Goal: Navigation & Orientation: Understand site structure

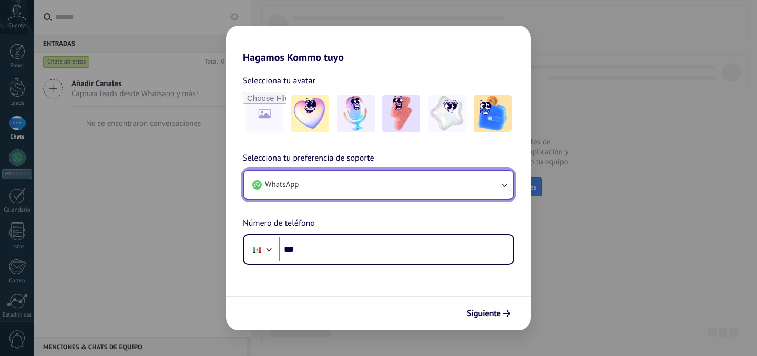
click at [363, 188] on button "WhatsApp" at bounding box center [378, 185] width 269 height 28
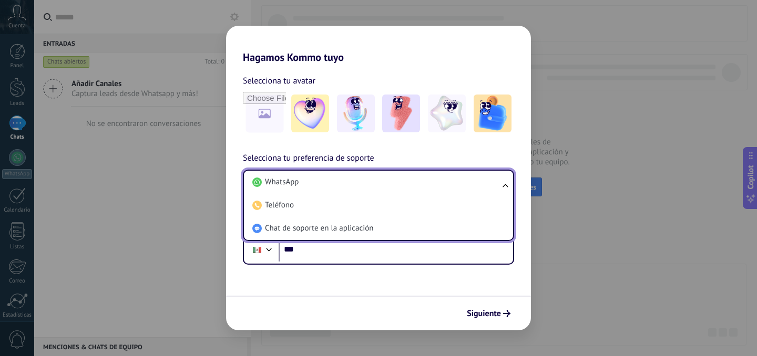
click at [363, 188] on li "WhatsApp" at bounding box center [376, 182] width 256 height 23
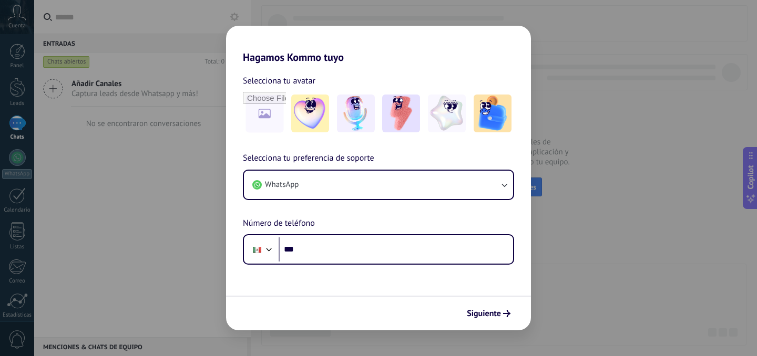
click at [160, 137] on div "Hagamos Kommo tuyo Selecciona tu avatar Selecciona tu preferencia de soporte Wh…" at bounding box center [378, 178] width 757 height 356
click at [479, 299] on div "Siguiente" at bounding box center [378, 313] width 305 height 35
click at [484, 312] on span "Siguiente" at bounding box center [484, 313] width 34 height 7
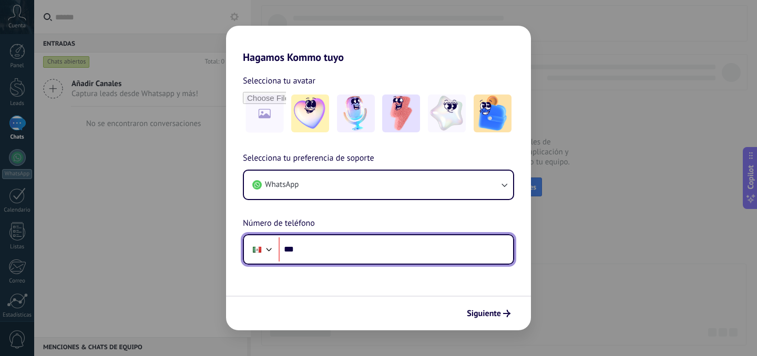
click at [334, 252] on input "***" at bounding box center [395, 249] width 234 height 24
type input "**********"
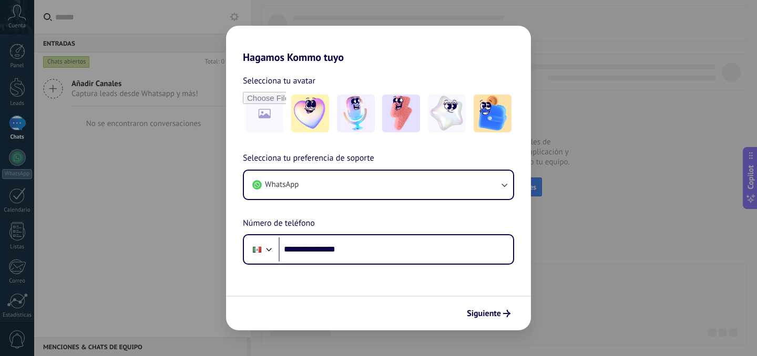
click at [482, 310] on span "Siguiente" at bounding box center [484, 313] width 34 height 7
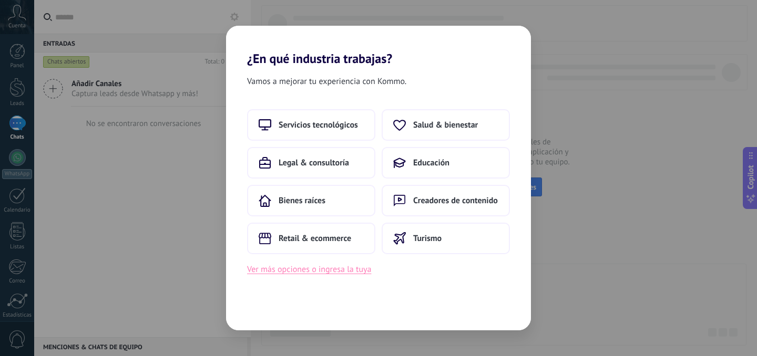
click at [337, 267] on button "Ver más opciones o ingresa la tuya" at bounding box center [309, 270] width 124 height 14
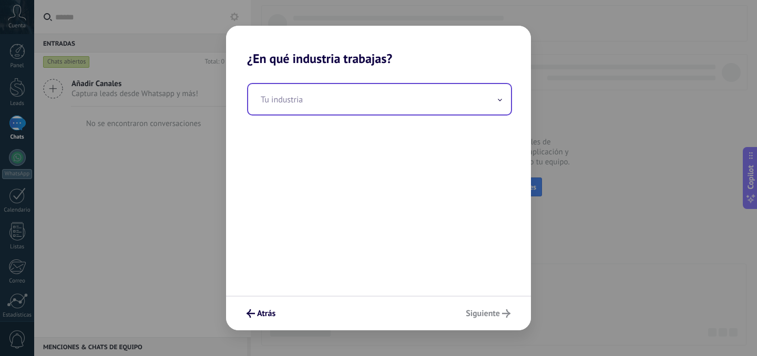
click at [324, 105] on input "text" at bounding box center [379, 99] width 263 height 30
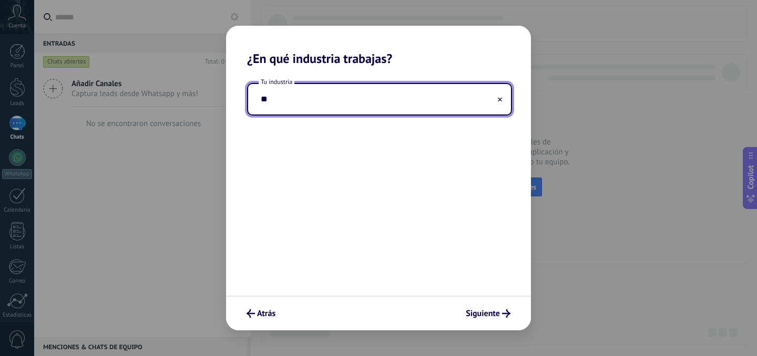
type input "*"
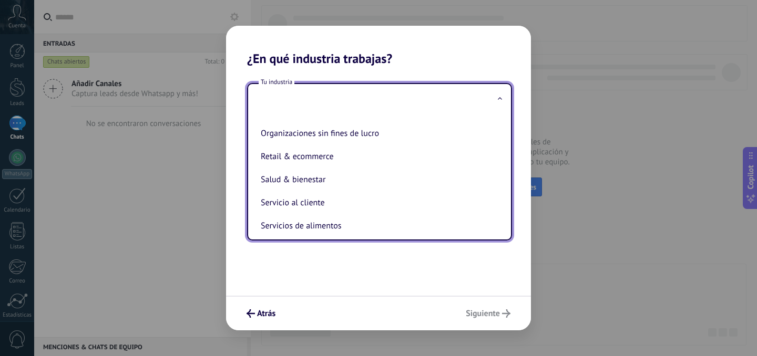
scroll to position [172, 0]
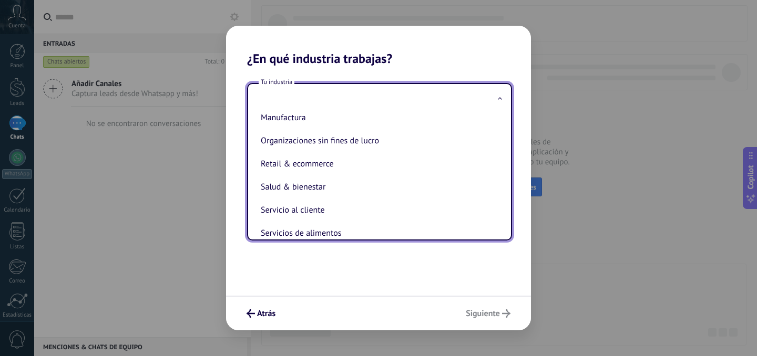
click at [352, 171] on li "Retail & ecommerce" at bounding box center [377, 163] width 242 height 23
type input "**********"
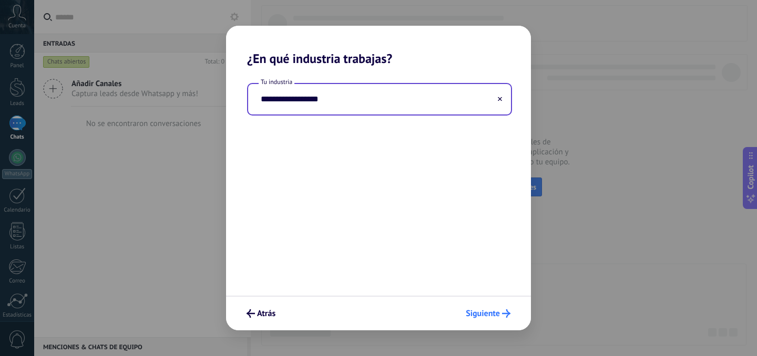
click at [495, 315] on span "Siguiente" at bounding box center [482, 313] width 34 height 7
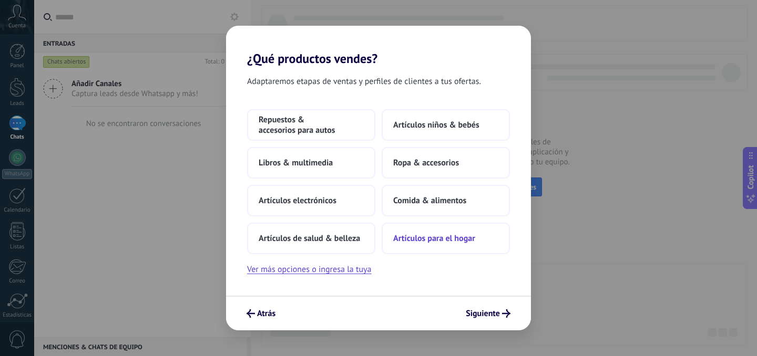
click at [423, 237] on span "Artículos para el hogar" at bounding box center [434, 238] width 82 height 11
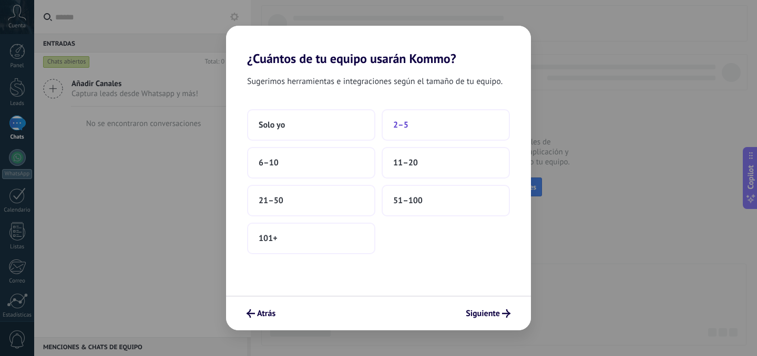
click at [403, 129] on span "2–5" at bounding box center [400, 125] width 15 height 11
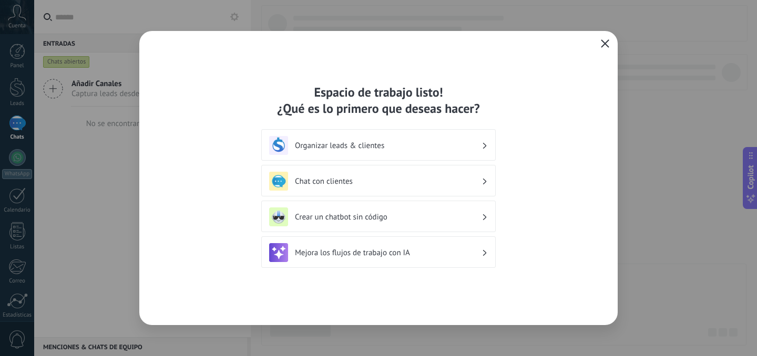
click at [605, 41] on icon "button" at bounding box center [605, 43] width 8 height 8
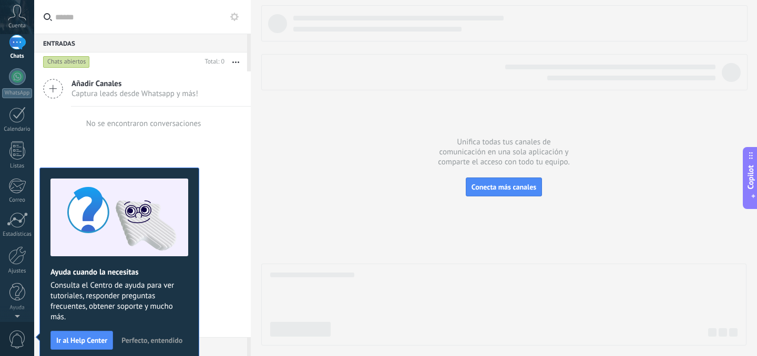
scroll to position [0, 0]
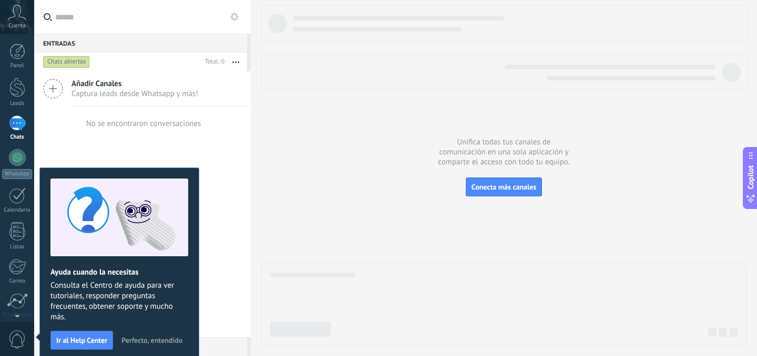
click at [22, 25] on span "Cuenta" at bounding box center [16, 26] width 17 height 7
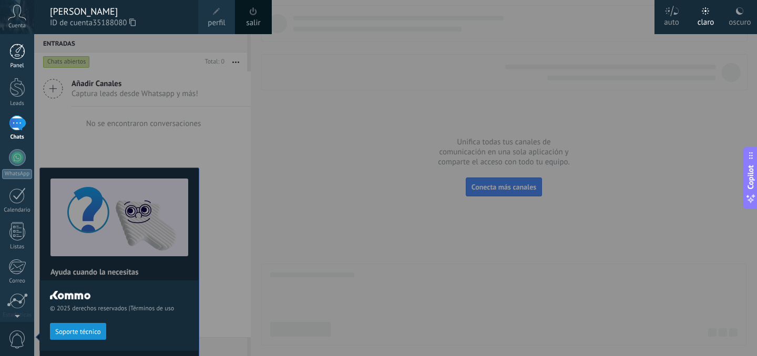
click at [16, 54] on div at bounding box center [17, 52] width 16 height 16
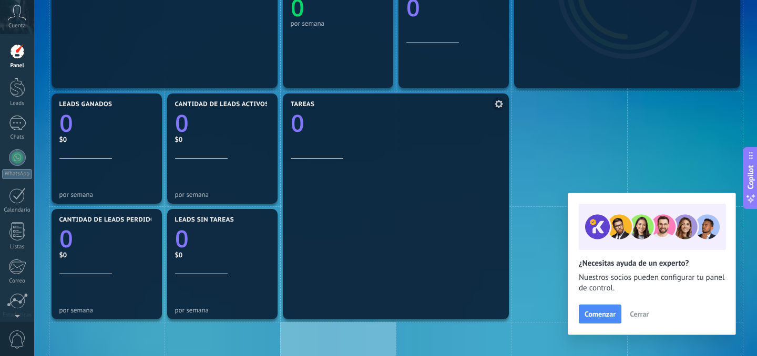
scroll to position [275, 0]
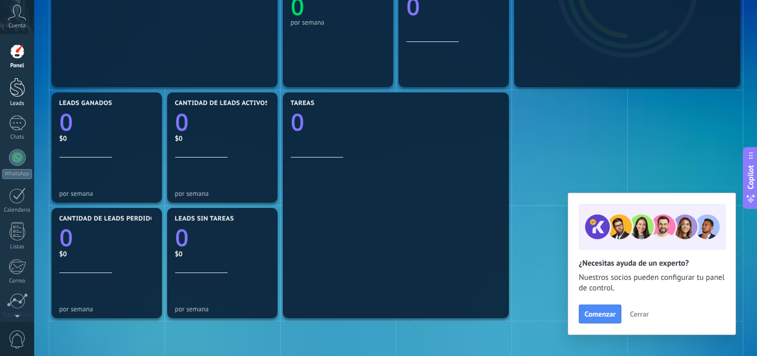
click at [32, 96] on link "Leads" at bounding box center [17, 92] width 34 height 29
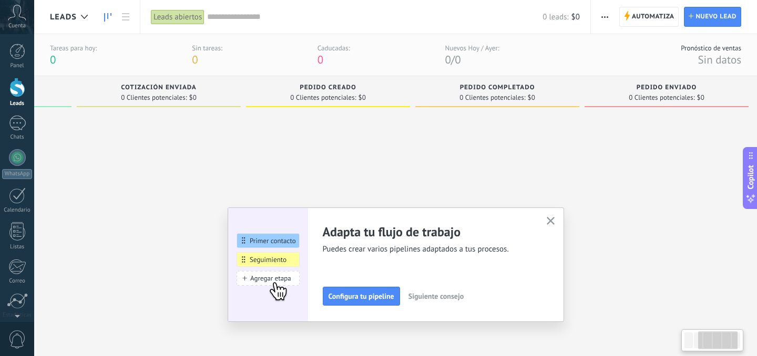
scroll to position [0, 319]
click at [548, 216] on button "button" at bounding box center [550, 221] width 13 height 14
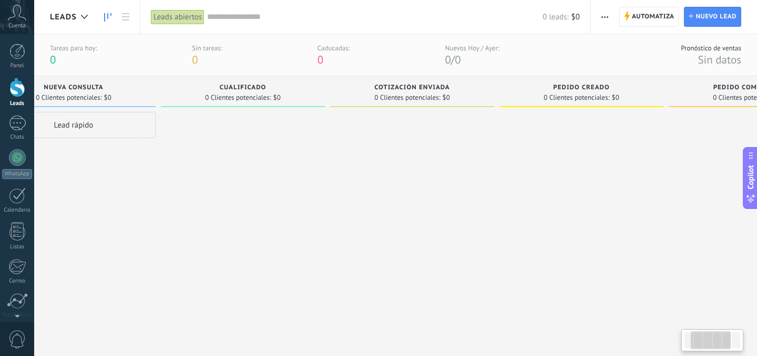
scroll to position [0, 0]
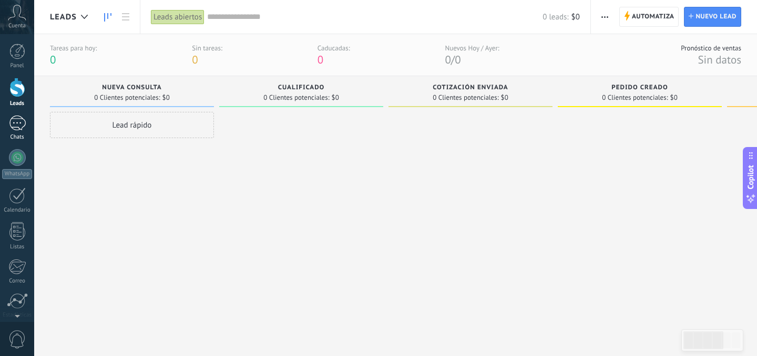
click at [27, 129] on link "Chats" at bounding box center [17, 128] width 34 height 25
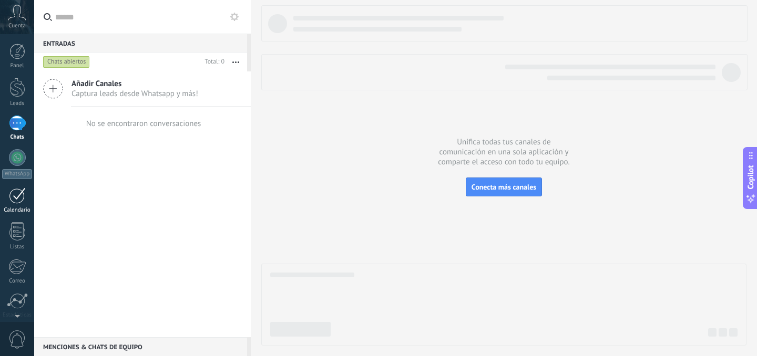
click at [15, 202] on div at bounding box center [17, 196] width 17 height 16
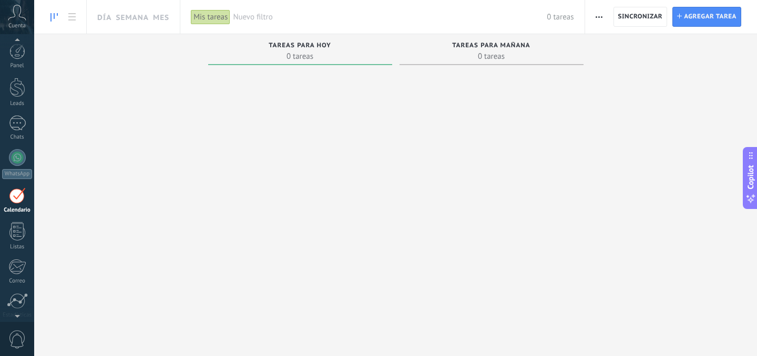
scroll to position [30, 0]
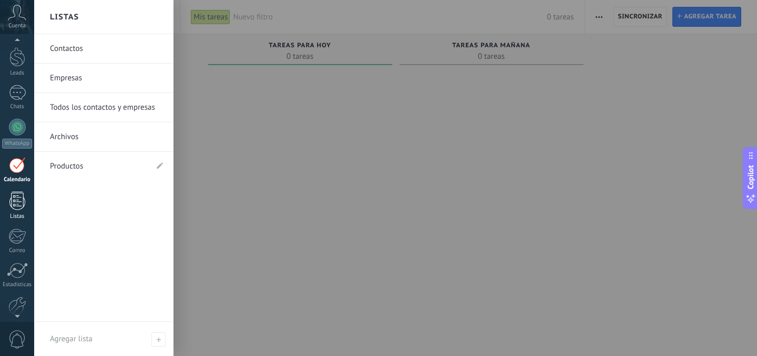
click at [20, 195] on div at bounding box center [17, 201] width 16 height 18
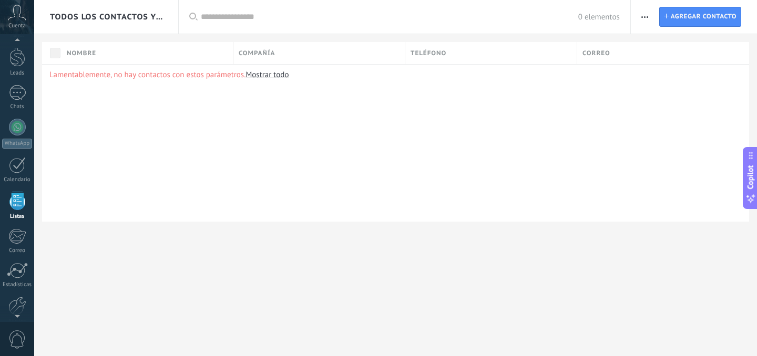
scroll to position [65, 0]
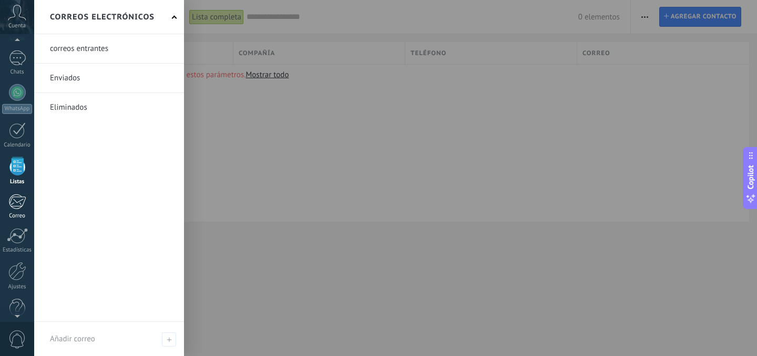
click at [19, 201] on div at bounding box center [16, 202] width 17 height 16
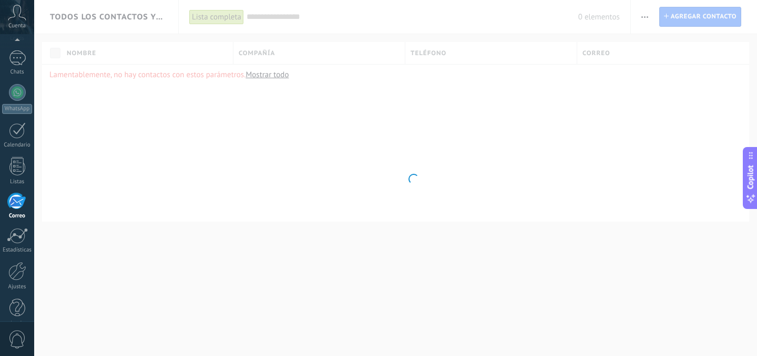
scroll to position [81, 0]
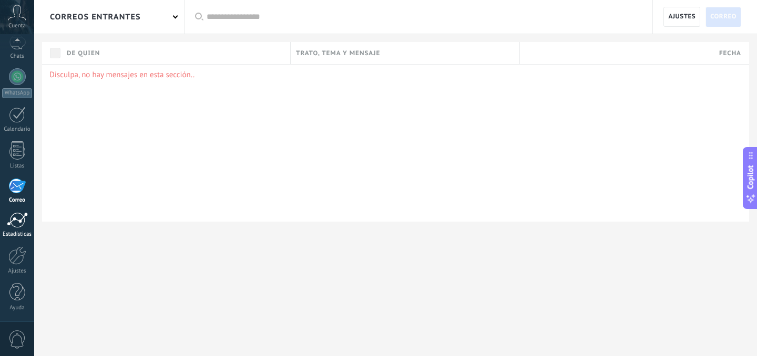
click at [19, 231] on div "Estadísticas" at bounding box center [17, 234] width 30 height 7
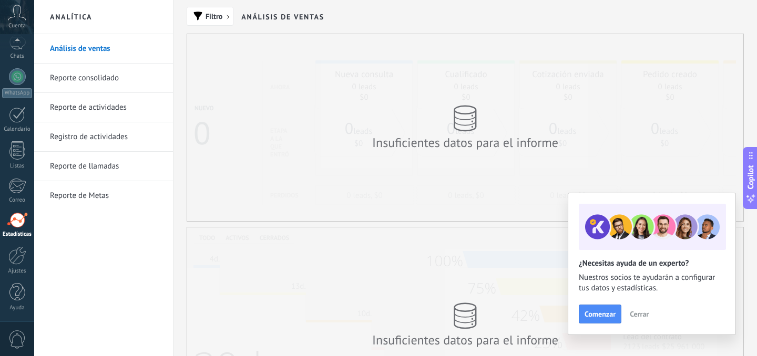
scroll to position [18, 0]
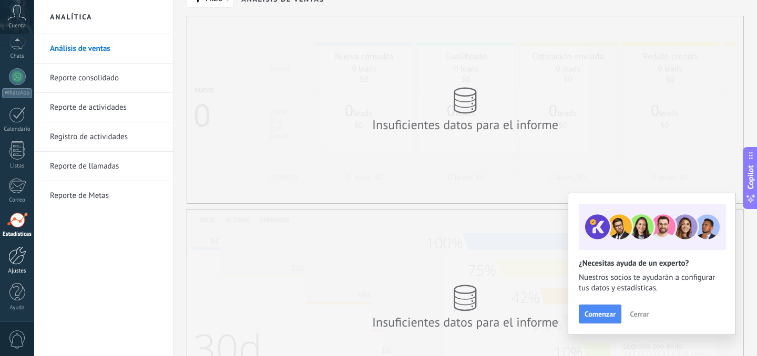
click at [23, 268] on div "Ajustes" at bounding box center [17, 271] width 30 height 7
